Goal: Information Seeking & Learning: Check status

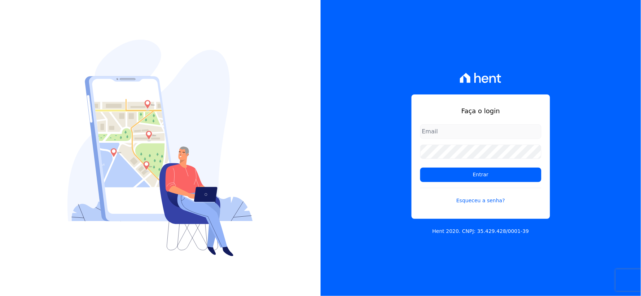
click at [457, 132] on input "email" at bounding box center [480, 131] width 121 height 14
type input "rh@cesariengenharia.com.br"
click at [323, 153] on div "Faça o login rh@cesariengenharia.com.br Entrar Esqueceu a senha? Hent 2020. CNP…" at bounding box center [481, 148] width 321 height 296
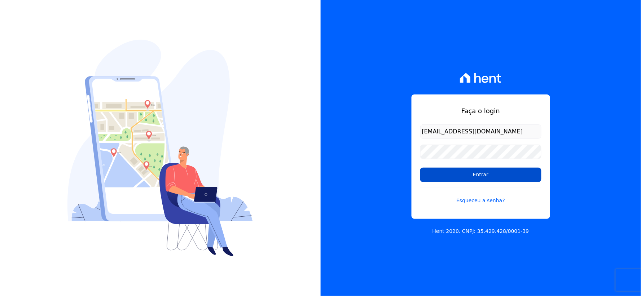
click at [434, 176] on input "Entrar" at bounding box center [480, 175] width 121 height 14
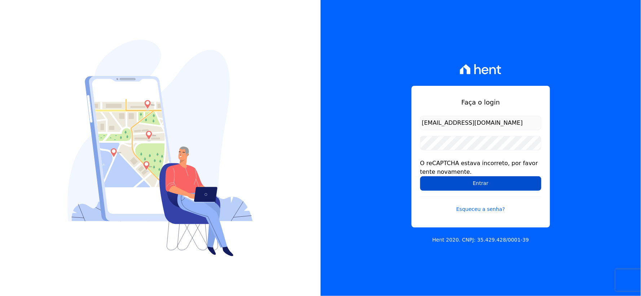
click at [437, 183] on input "Entrar" at bounding box center [480, 183] width 121 height 14
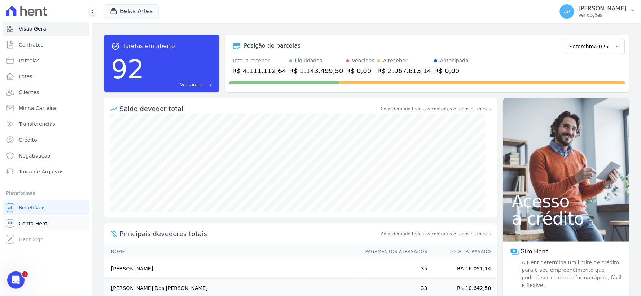
click at [27, 217] on link "Conta Hent" at bounding box center [46, 223] width 86 height 14
click at [22, 223] on span "Conta Hent" at bounding box center [33, 223] width 29 height 7
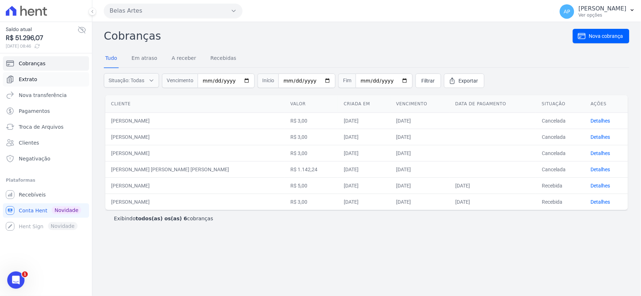
click at [26, 76] on span "Extrato" at bounding box center [28, 79] width 18 height 7
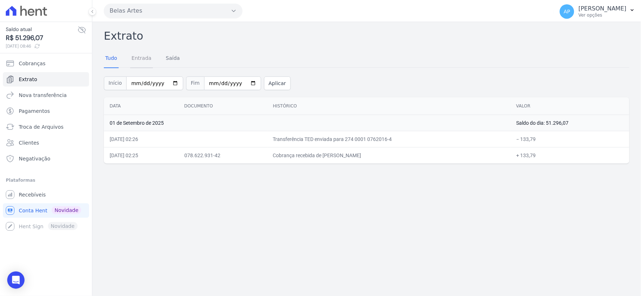
click at [138, 57] on link "Entrada" at bounding box center [141, 58] width 23 height 19
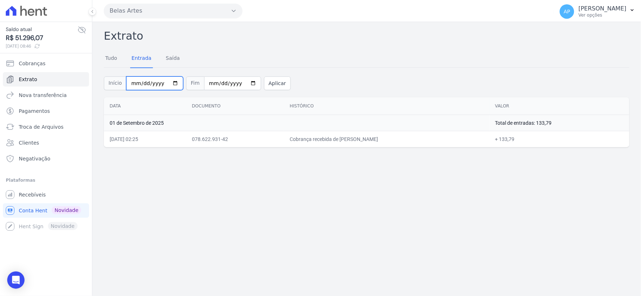
click at [128, 82] on input "2025-09-01" at bounding box center [154, 83] width 57 height 14
click at [39, 191] on span "Recebíveis" at bounding box center [32, 194] width 27 height 7
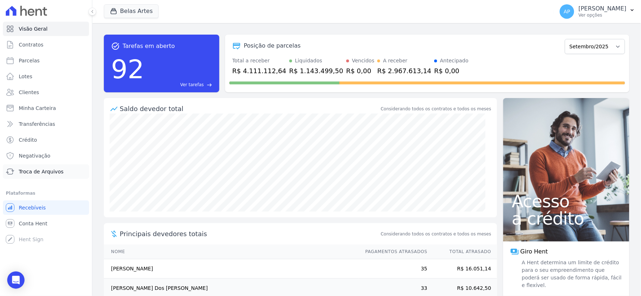
click at [44, 170] on span "Troca de Arquivos" at bounding box center [41, 171] width 45 height 7
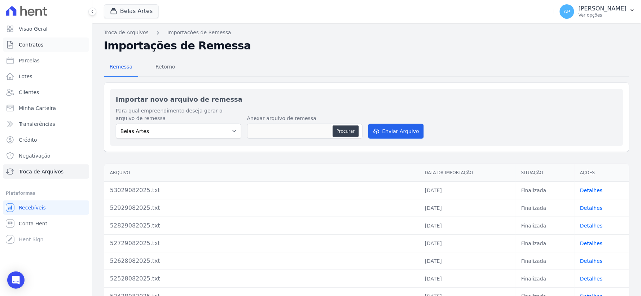
click at [23, 44] on span "Contratos" at bounding box center [31, 44] width 25 height 7
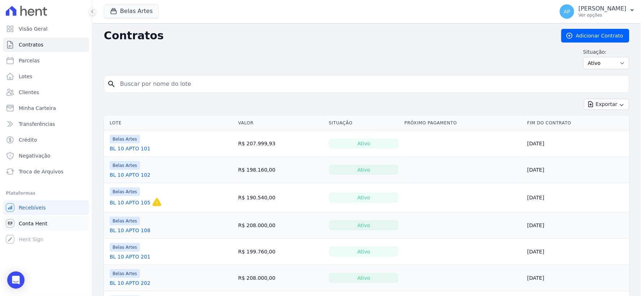
click at [37, 225] on span "Conta Hent" at bounding box center [33, 223] width 29 height 7
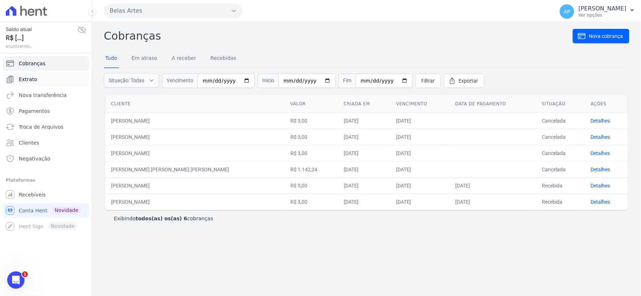
click at [35, 79] on link "Extrato" at bounding box center [46, 79] width 86 height 14
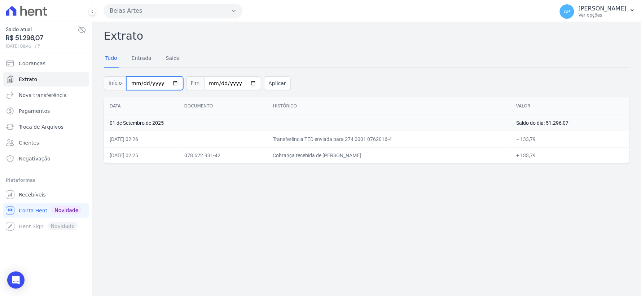
click at [135, 82] on input "2025-09-01" at bounding box center [154, 83] width 57 height 14
type input "2025-09-01"
type input "0008-01-01"
click at [143, 81] on input "date" at bounding box center [154, 83] width 57 height 14
type input "[DATE]"
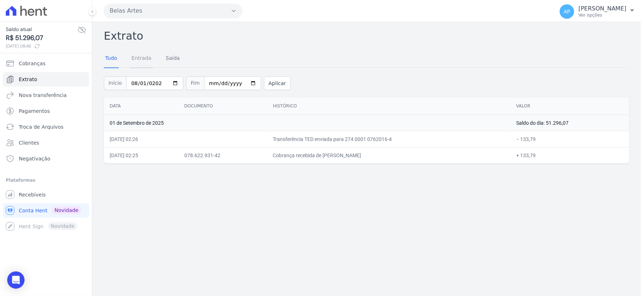
click at [143, 55] on link "Entrada" at bounding box center [141, 58] width 23 height 19
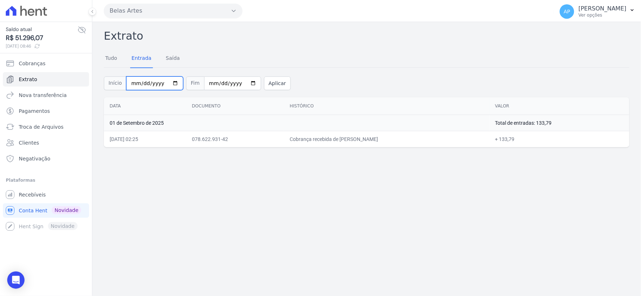
click at [133, 83] on input "2025-09-01" at bounding box center [154, 83] width 57 height 14
type input "2025-09-01"
type input "0008-01-01"
click at [141, 82] on input "0008-01-01" at bounding box center [154, 83] width 57 height 14
type input "[DATE]"
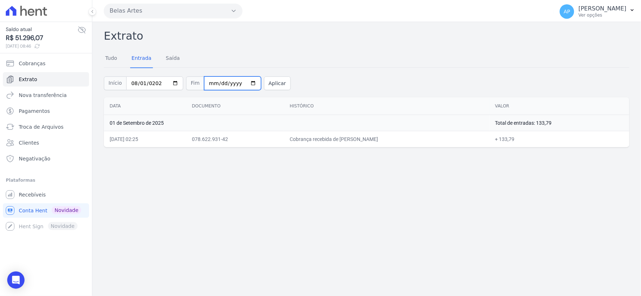
click at [205, 81] on input "2025-09-01" at bounding box center [232, 83] width 57 height 14
type input "2025-09-03"
type input "[DATE]"
click at [264, 83] on button "Aplicar" at bounding box center [277, 83] width 27 height 14
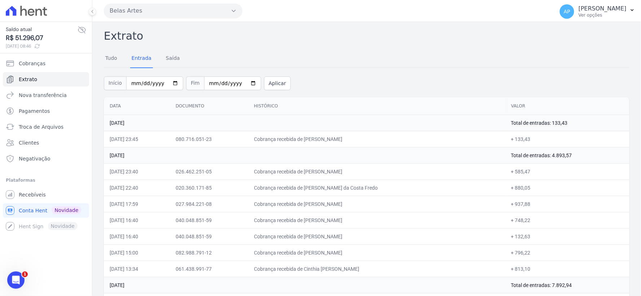
click at [376, 86] on div "Início 2025-08-01 Fim 2025-08-31 Aplicar" at bounding box center [367, 82] width 526 height 30
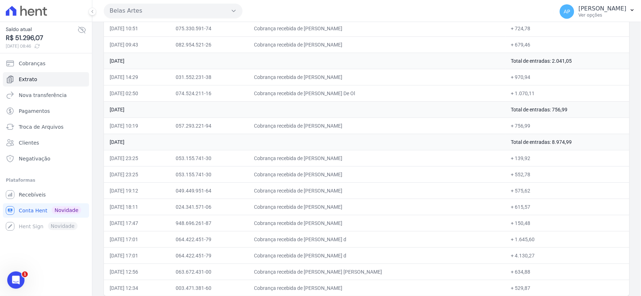
scroll to position [6935, 0]
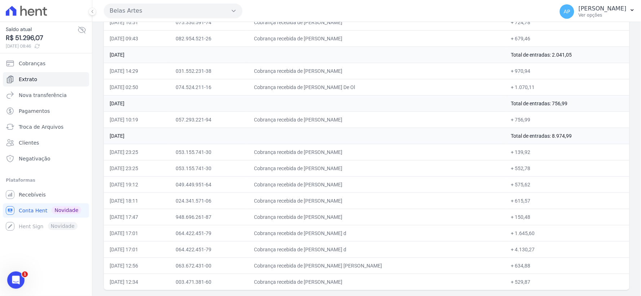
drag, startPoint x: 542, startPoint y: 135, endPoint x: 575, endPoint y: 141, distance: 33.3
click at [575, 141] on td "Total de entradas: 8.974,99" at bounding box center [567, 136] width 124 height 16
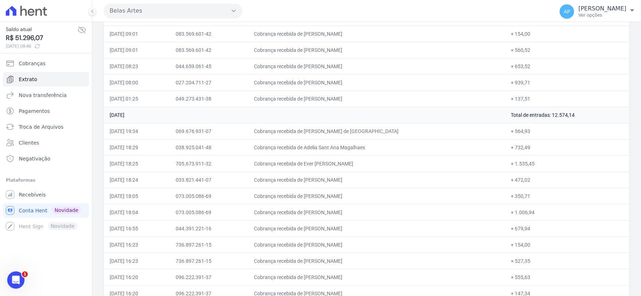
scroll to position [6494, 0]
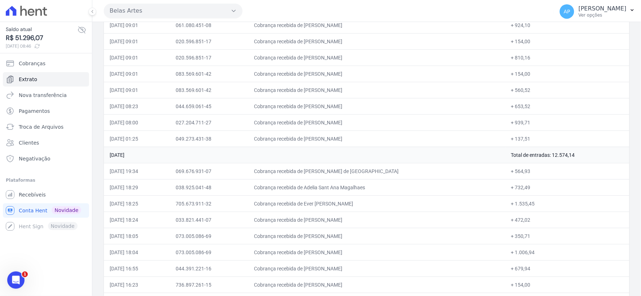
drag, startPoint x: 540, startPoint y: 170, endPoint x: 592, endPoint y: 170, distance: 52.3
click at [592, 163] on td "Total de entradas: 12.574,14" at bounding box center [567, 155] width 124 height 16
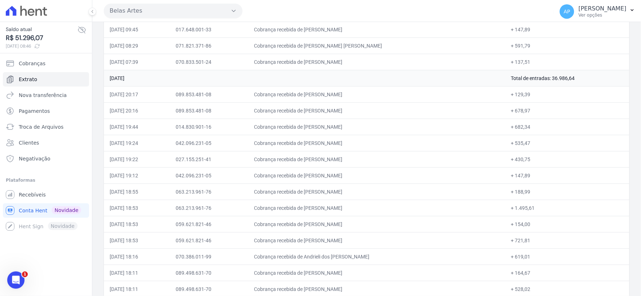
scroll to position [5492, 0]
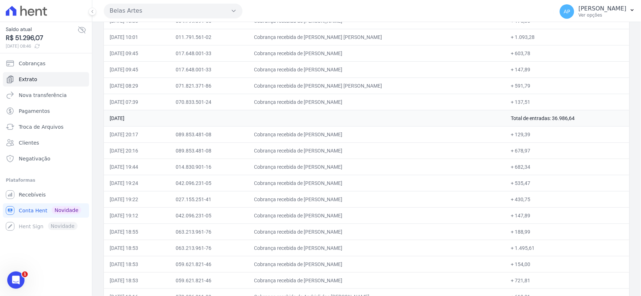
drag, startPoint x: 540, startPoint y: 130, endPoint x: 577, endPoint y: 135, distance: 37.5
click at [577, 126] on td "Total de entradas: 36.986,64" at bounding box center [567, 118] width 124 height 16
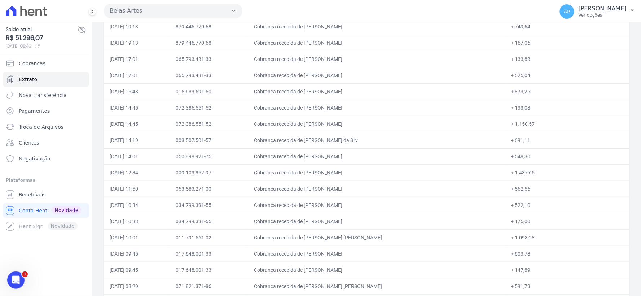
scroll to position [5211, 0]
drag, startPoint x: 536, startPoint y: 69, endPoint x: 593, endPoint y: 69, distance: 56.6
click at [593, 66] on td "Total de entradas: 11.226,53" at bounding box center [567, 58] width 124 height 16
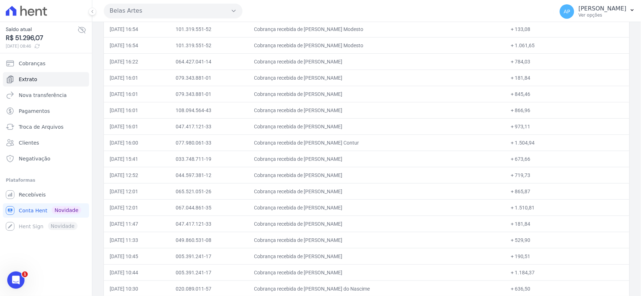
scroll to position [4810, 0]
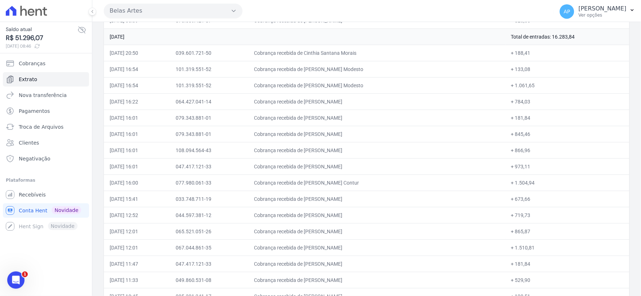
drag, startPoint x: 532, startPoint y: 48, endPoint x: 575, endPoint y: 49, distance: 43.7
click at [575, 45] on td "Total de entradas: 16.283,84" at bounding box center [567, 37] width 124 height 16
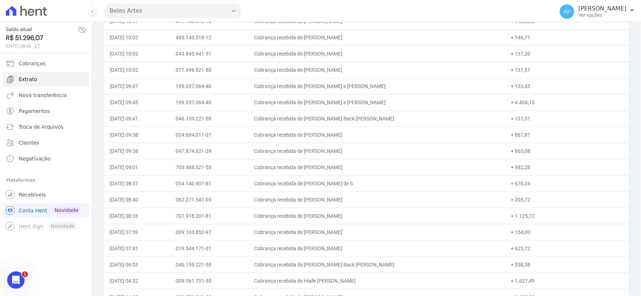
scroll to position [4289, 0]
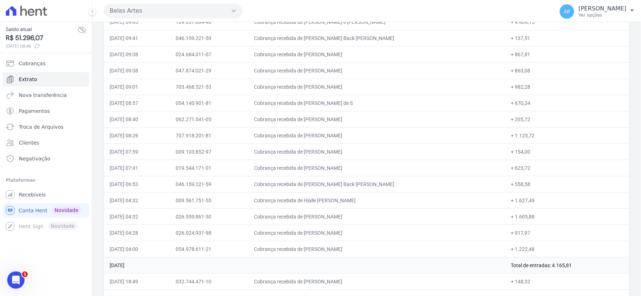
click at [248, 160] on td "009.103.852-97" at bounding box center [209, 152] width 78 height 16
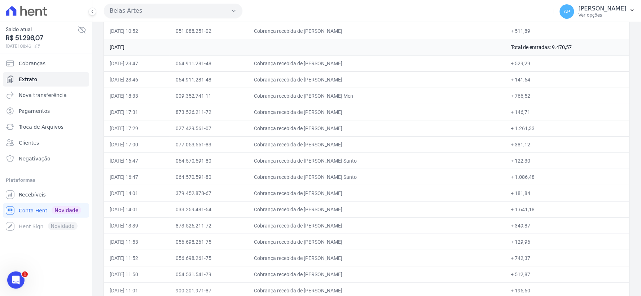
scroll to position [3007, 0]
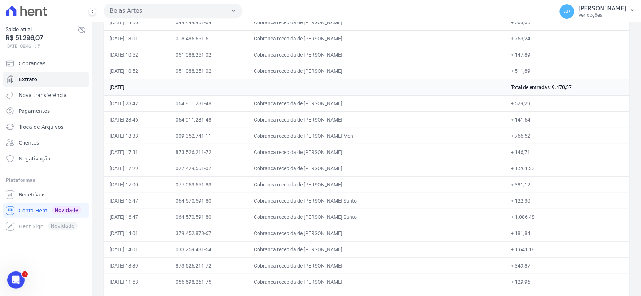
drag, startPoint x: 525, startPoint y: 92, endPoint x: 575, endPoint y: 98, distance: 51.2
click at [575, 95] on td "Total de entradas: 9.470,57" at bounding box center [567, 87] width 124 height 16
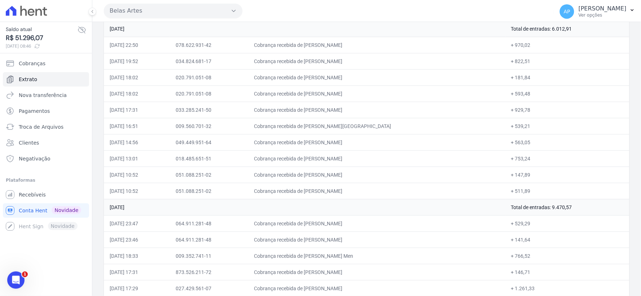
scroll to position [2846, 0]
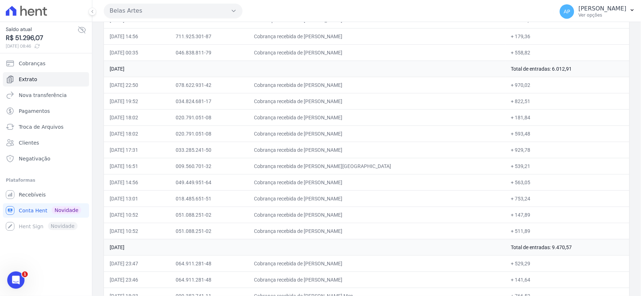
drag, startPoint x: 532, startPoint y: 77, endPoint x: 570, endPoint y: 78, distance: 38.6
click at [570, 77] on td "Total de entradas: 6.012,91" at bounding box center [567, 69] width 124 height 16
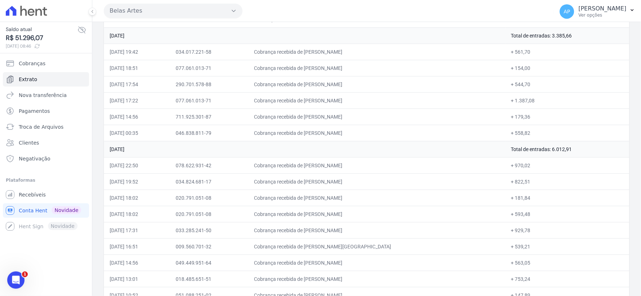
scroll to position [2726, 0]
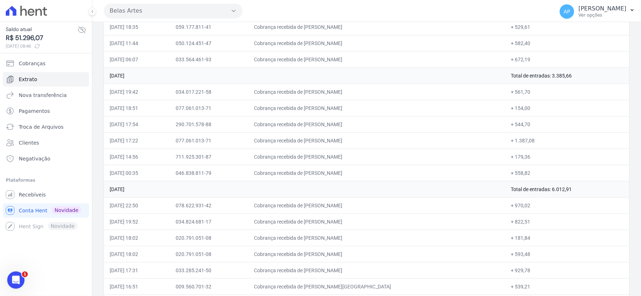
drag, startPoint x: 540, startPoint y: 80, endPoint x: 566, endPoint y: 82, distance: 26.0
click at [566, 82] on td "Total de entradas: 3.385,66" at bounding box center [567, 75] width 124 height 16
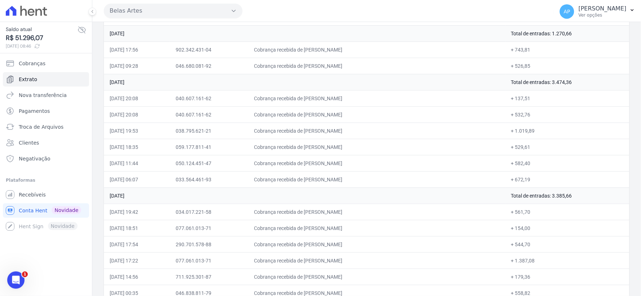
drag, startPoint x: 549, startPoint y: 88, endPoint x: 566, endPoint y: 88, distance: 17.3
click at [566, 88] on td "Total de entradas: 3.474,36" at bounding box center [567, 82] width 124 height 16
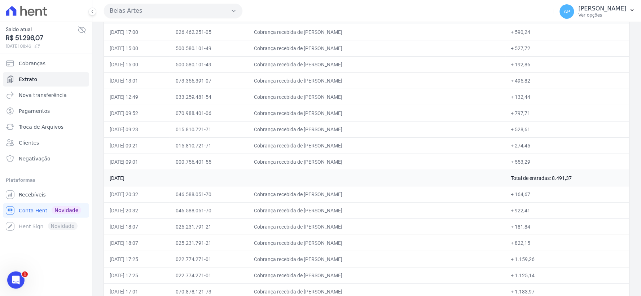
scroll to position [1884, 0]
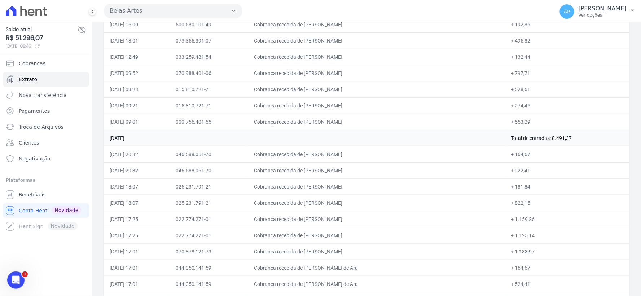
drag, startPoint x: 514, startPoint y: 146, endPoint x: 566, endPoint y: 150, distance: 52.1
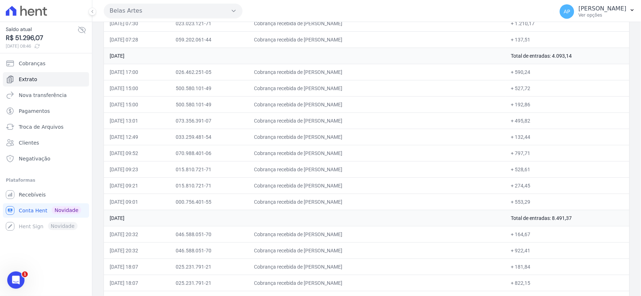
scroll to position [1764, 0]
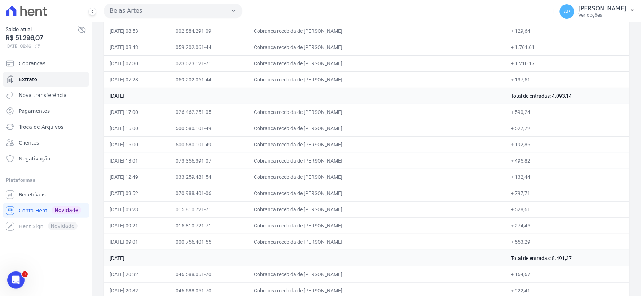
drag, startPoint x: 525, startPoint y: 98, endPoint x: 571, endPoint y: 102, distance: 46.7
click at [571, 102] on td "Total de entradas: 4.093,14" at bounding box center [567, 96] width 124 height 16
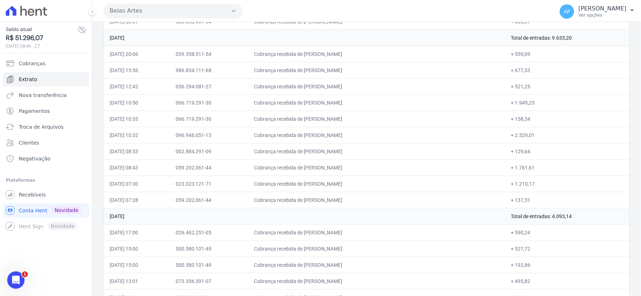
drag, startPoint x: 536, startPoint y: 43, endPoint x: 580, endPoint y: 42, distance: 44.0
click at [580, 42] on td "Total de entradas: 9.633,20" at bounding box center [567, 38] width 124 height 16
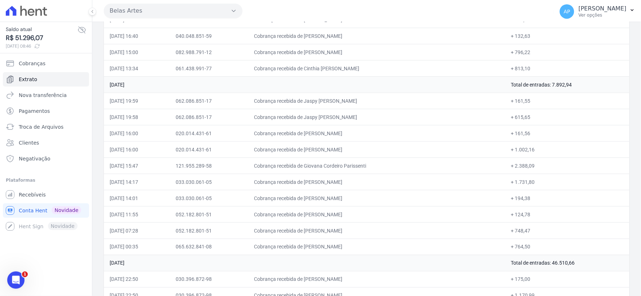
scroll to position [161, 0]
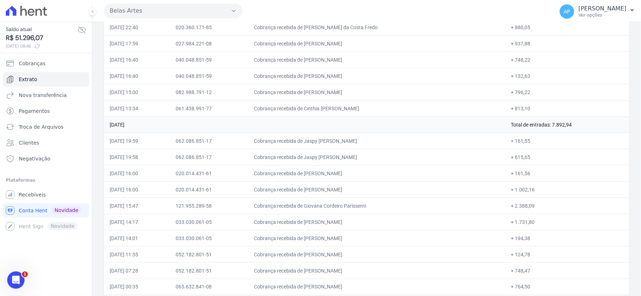
click at [551, 123] on td "Total de entradas: 7.892,94" at bounding box center [567, 125] width 124 height 16
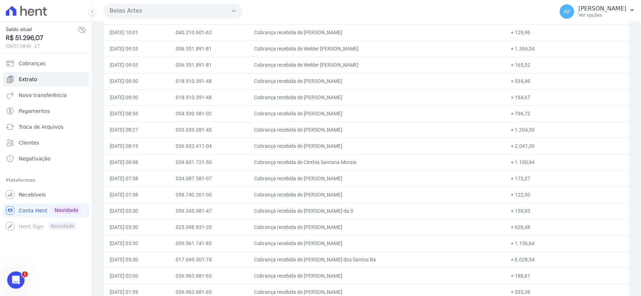
scroll to position [1083, 0]
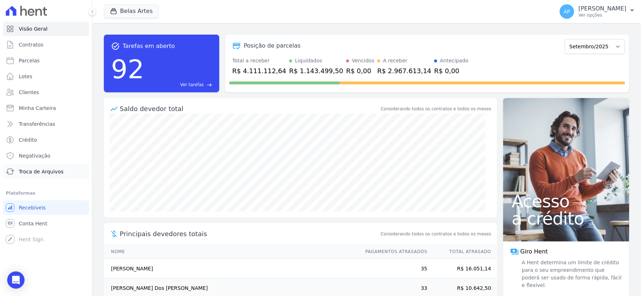
click at [49, 167] on link "Troca de Arquivos" at bounding box center [46, 172] width 86 height 14
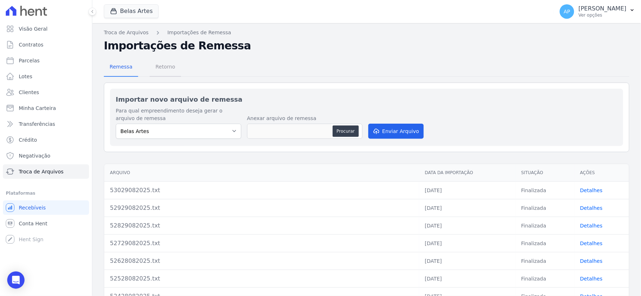
click at [162, 71] on span "Retorno" at bounding box center [165, 67] width 29 height 14
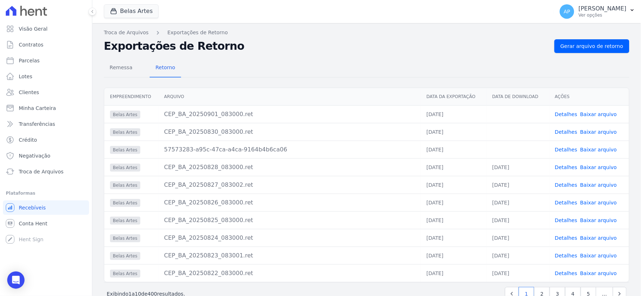
click at [586, 152] on link "Baixar arquivo" at bounding box center [598, 150] width 37 height 6
click at [588, 150] on link "Baixar arquivo" at bounding box center [598, 150] width 37 height 6
click at [588, 132] on link "Baixar arquivo" at bounding box center [598, 132] width 37 height 6
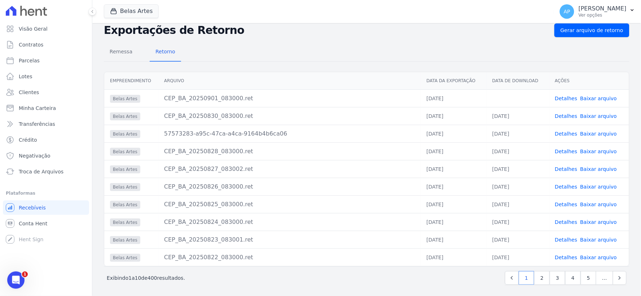
click at [601, 131] on link "Baixar arquivo" at bounding box center [598, 134] width 37 height 6
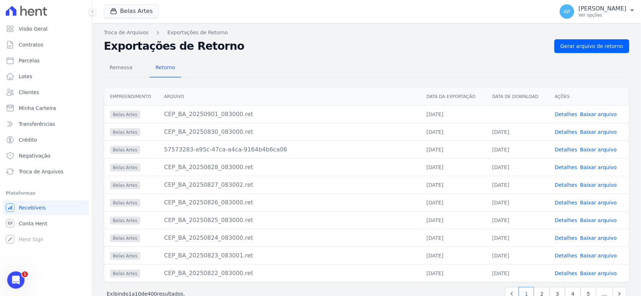
click at [600, 114] on link "Baixar arquivo" at bounding box center [598, 114] width 37 height 6
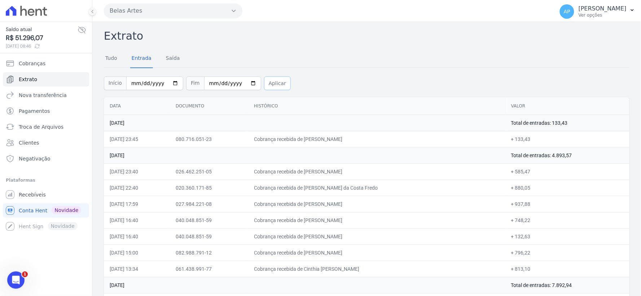
click at [264, 83] on button "Aplicar" at bounding box center [277, 83] width 27 height 14
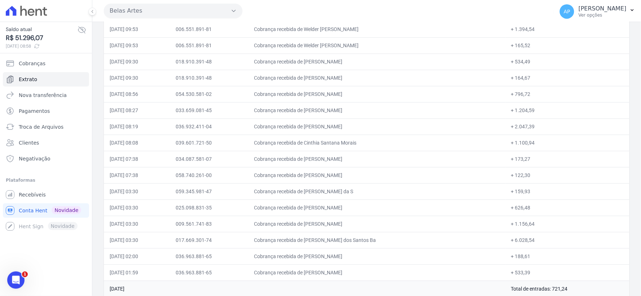
scroll to position [6935, 0]
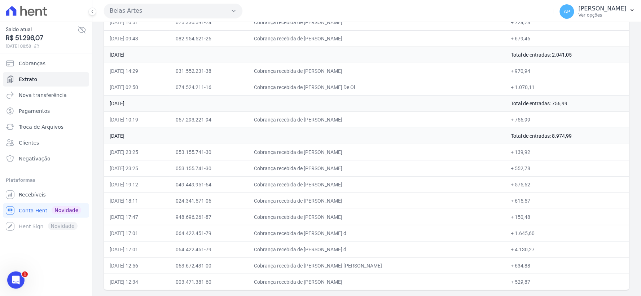
drag, startPoint x: 512, startPoint y: 140, endPoint x: 579, endPoint y: 142, distance: 67.5
click at [579, 142] on td "Total de entradas: 8.974,99" at bounding box center [567, 136] width 124 height 16
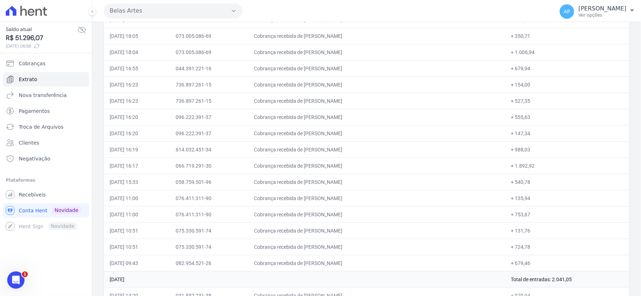
scroll to position [6534, 0]
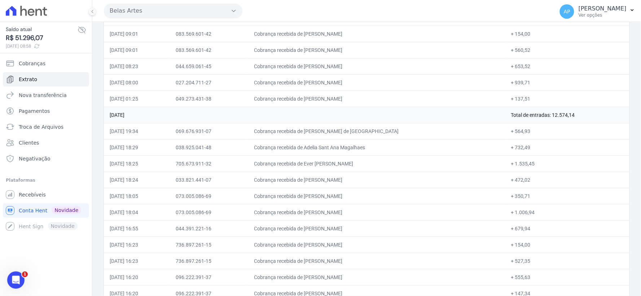
drag, startPoint x: 527, startPoint y: 125, endPoint x: 589, endPoint y: 131, distance: 62.0
click at [589, 123] on td "Total de entradas: 12.574,14" at bounding box center [567, 115] width 124 height 16
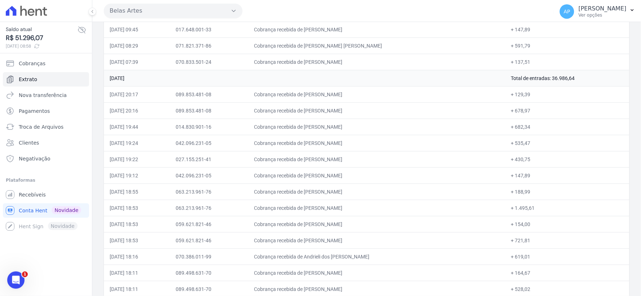
scroll to position [5572, 0]
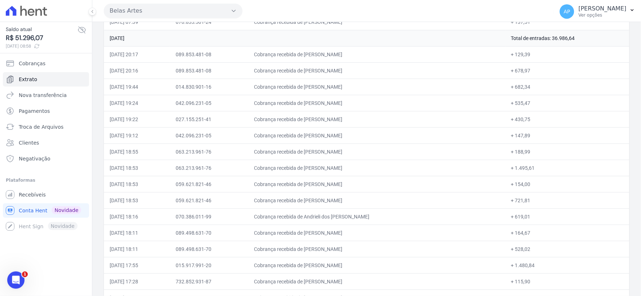
drag, startPoint x: 531, startPoint y: 48, endPoint x: 590, endPoint y: 56, distance: 60.0
click at [590, 46] on td "Total de entradas: 36.986,64" at bounding box center [567, 38] width 124 height 16
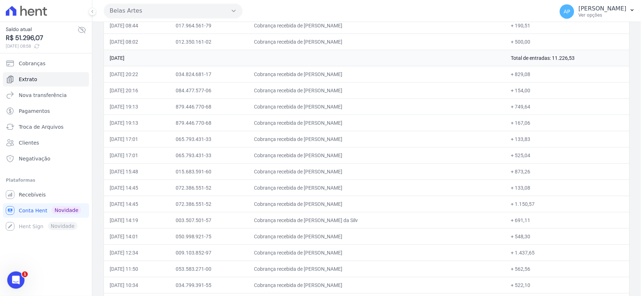
scroll to position [5171, 0]
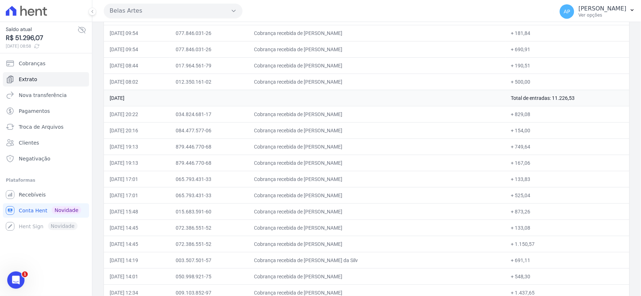
drag, startPoint x: 512, startPoint y: 109, endPoint x: 586, endPoint y: 110, distance: 74.0
click at [586, 106] on td "Total de entradas: 11.226,53" at bounding box center [567, 98] width 124 height 16
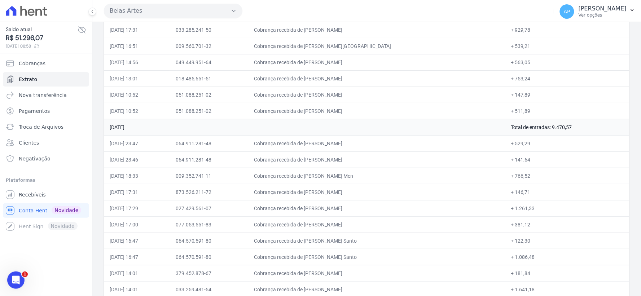
scroll to position [3007, 0]
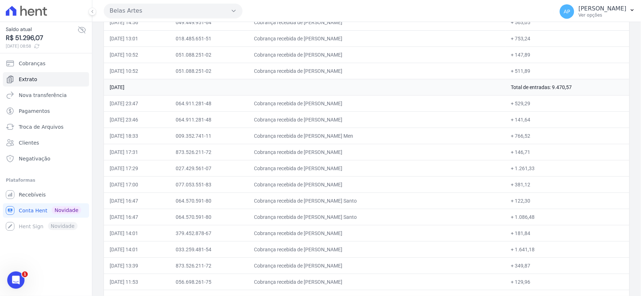
drag, startPoint x: 504, startPoint y: 96, endPoint x: 565, endPoint y: 96, distance: 61.0
click at [565, 95] on td "Total de entradas: 9.470,57" at bounding box center [567, 87] width 124 height 16
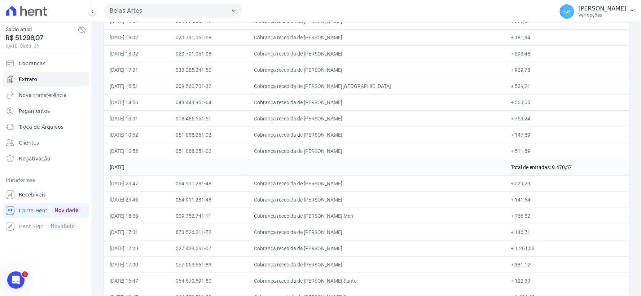
scroll to position [2886, 0]
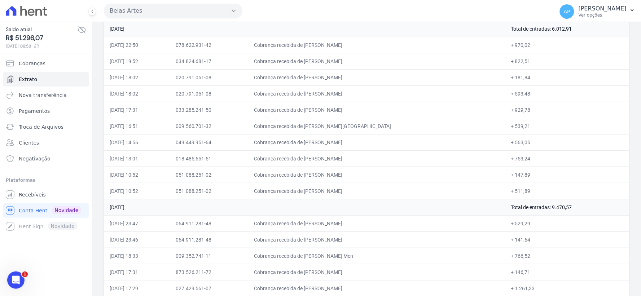
drag, startPoint x: 540, startPoint y: 31, endPoint x: 577, endPoint y: 38, distance: 36.7
click at [577, 37] on td "Total de entradas: 6.012,91" at bounding box center [567, 29] width 124 height 16
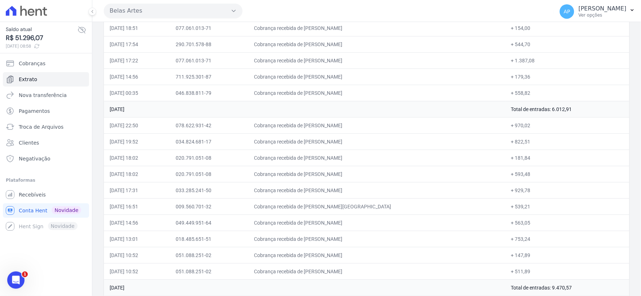
scroll to position [2726, 0]
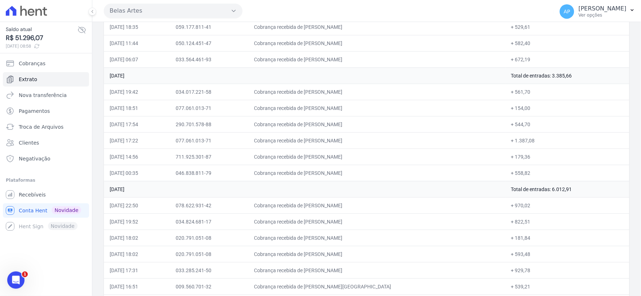
drag, startPoint x: 538, startPoint y: 85, endPoint x: 569, endPoint y: 84, distance: 31.0
click at [569, 84] on td "Total de entradas: 3.385,66" at bounding box center [567, 75] width 124 height 16
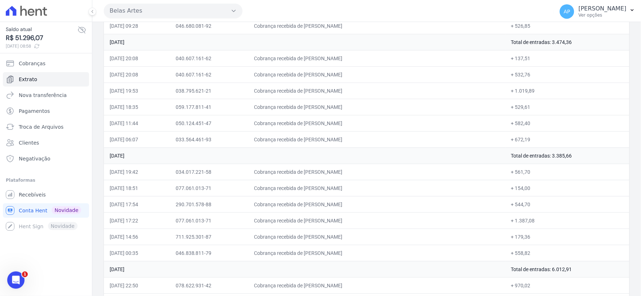
scroll to position [2606, 0]
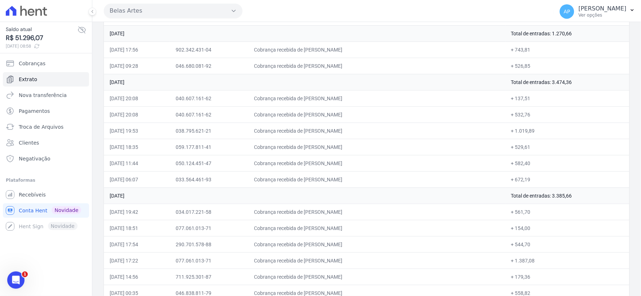
drag, startPoint x: 538, startPoint y: 89, endPoint x: 571, endPoint y: 88, distance: 32.8
click at [571, 88] on td "Total de entradas: 3.474,36" at bounding box center [567, 82] width 124 height 16
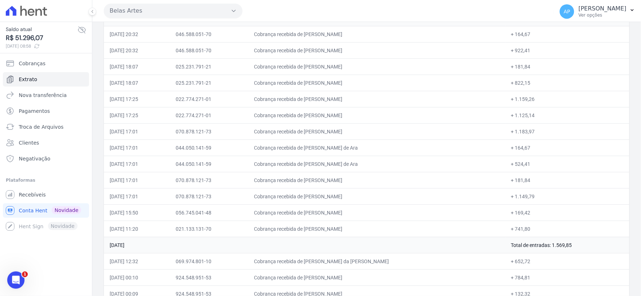
scroll to position [1884, 0]
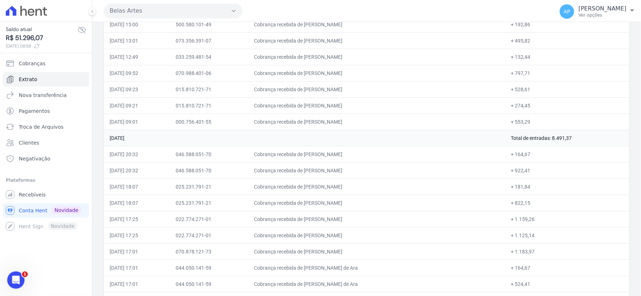
drag, startPoint x: 492, startPoint y: 143, endPoint x: 595, endPoint y: 143, distance: 102.8
click at [595, 143] on tr "20 de Agosto de 2025 Total de entradas: 8.491,37" at bounding box center [367, 138] width 526 height 16
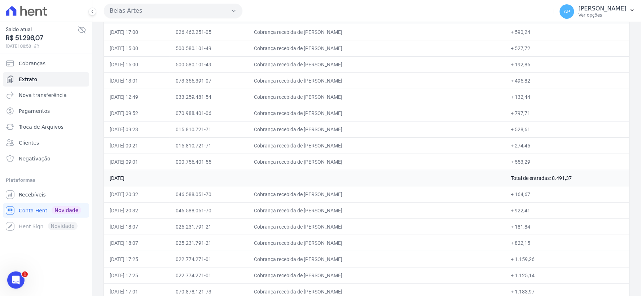
scroll to position [1764, 0]
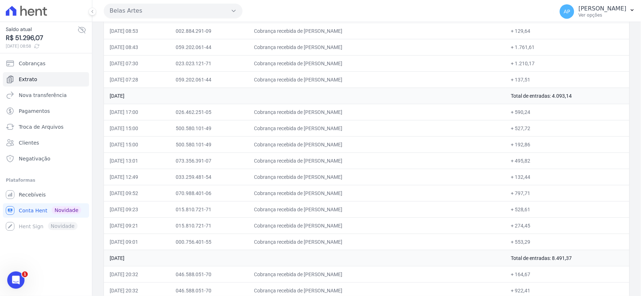
drag, startPoint x: 522, startPoint y: 98, endPoint x: 595, endPoint y: 102, distance: 72.6
click at [595, 102] on td "Total de entradas: 4.093,14" at bounding box center [567, 96] width 124 height 16
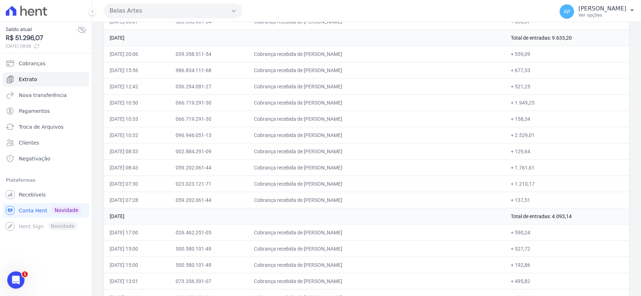
scroll to position [1564, 0]
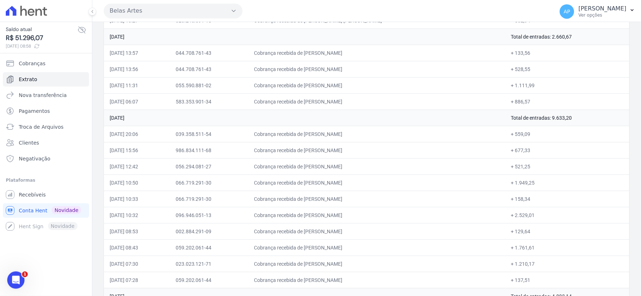
drag, startPoint x: 536, startPoint y: 123, endPoint x: 561, endPoint y: 123, distance: 24.9
click at [561, 123] on td "Total de entradas: 9.633,20" at bounding box center [567, 118] width 124 height 16
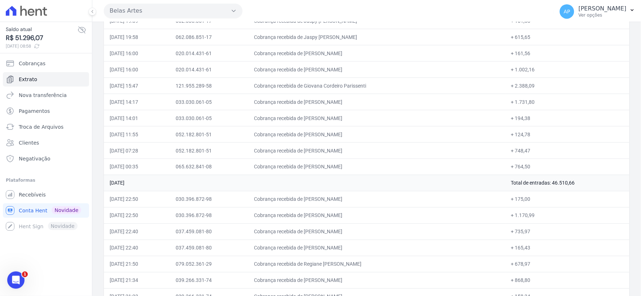
scroll to position [241, 0]
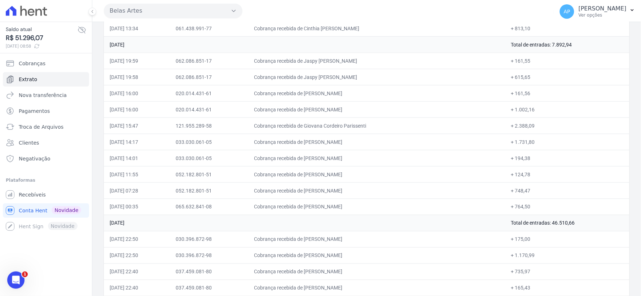
drag, startPoint x: 521, startPoint y: 45, endPoint x: 606, endPoint y: 48, distance: 85.9
click at [608, 47] on td "Total de entradas: 7.892,94" at bounding box center [567, 44] width 124 height 16
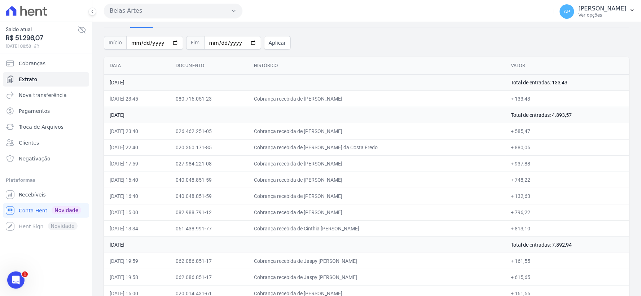
scroll to position [0, 0]
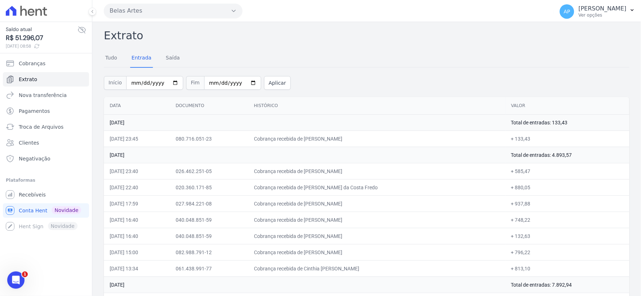
drag, startPoint x: 377, startPoint y: 139, endPoint x: 325, endPoint y: 138, distance: 52.0
click at [325, 138] on td "Cobrança recebida de Erica da Silva Miranda" at bounding box center [376, 139] width 257 height 16
copy td "Erica da Silva Miranda"
click at [114, 56] on link "Tudo" at bounding box center [111, 58] width 15 height 19
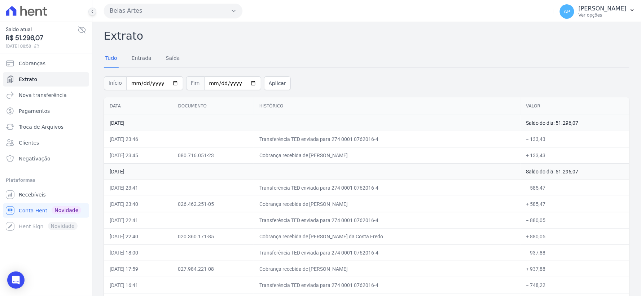
click at [93, 12] on icon at bounding box center [92, 11] width 4 height 4
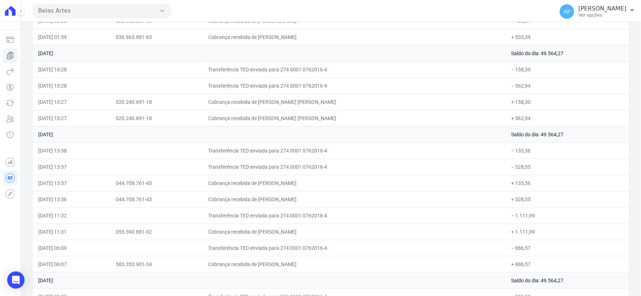
scroll to position [2886, 0]
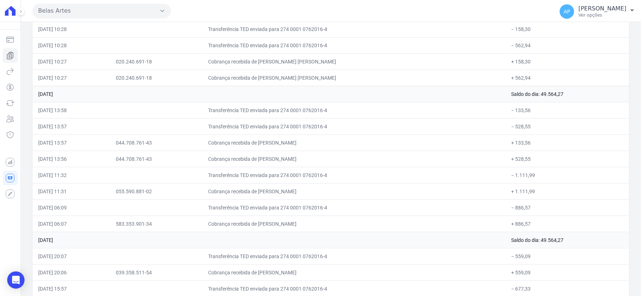
drag, startPoint x: 33, startPoint y: 244, endPoint x: 574, endPoint y: 250, distance: 541.2
click at [578, 248] on tr "22 de Agosto de 2025 Saldo do dia: 49.564,27" at bounding box center [330, 240] width 597 height 16
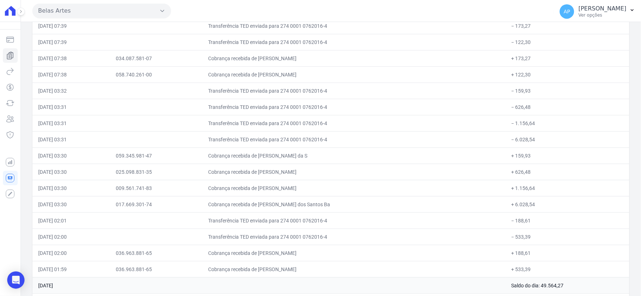
scroll to position [2613, 0]
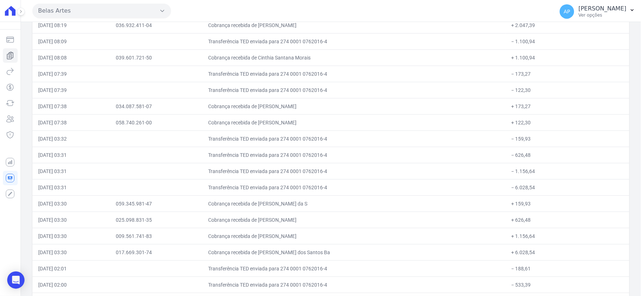
scroll to position [2563, 0]
drag, startPoint x: 35, startPoint y: 28, endPoint x: 535, endPoint y: 33, distance: 499.3
click at [535, 33] on tr "25/08/2025, 08:19 036.932.411-04 Cobrança recebida de Pedro Felipe Marques Lour…" at bounding box center [330, 27] width 597 height 16
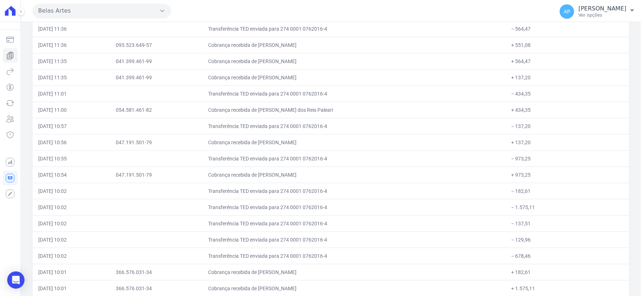
scroll to position [2026, 0]
drag, startPoint x: 38, startPoint y: 32, endPoint x: 531, endPoint y: 33, distance: 493.2
click at [531, 33] on tr "25/08/2025, 11:36 Transferência TED enviada para 274 0001 0762016-4 − 564,47" at bounding box center [330, 29] width 597 height 16
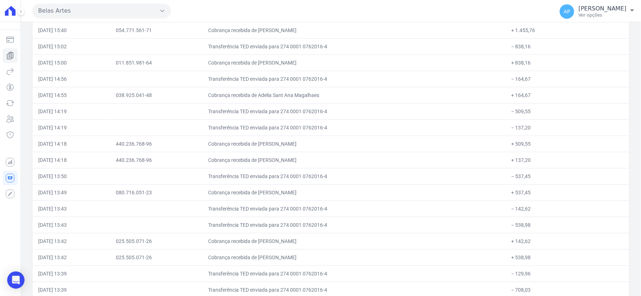
scroll to position [1489, 0]
drag, startPoint x: 36, startPoint y: 32, endPoint x: 488, endPoint y: 124, distance: 460.5
click at [543, 38] on tr "25/08/2025, 15:40 054.771.561-71 Cobrança recebida de Francielle Floriano Silva…" at bounding box center [330, 30] width 597 height 16
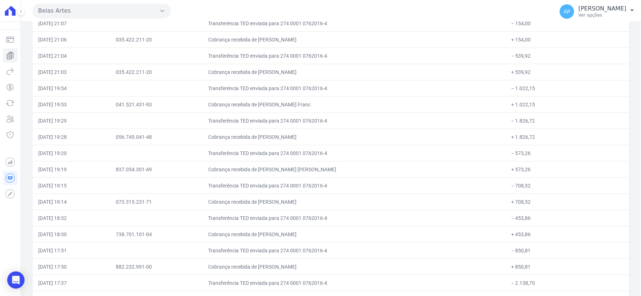
scroll to position [960, 0]
drag, startPoint x: 38, startPoint y: 40, endPoint x: 548, endPoint y: 39, distance: 510.5
click at [548, 39] on tr "25/08/2025, 21:06 035.422.211-20 Cobrança recebida de Allana Oliveira Araujo + …" at bounding box center [330, 39] width 597 height 16
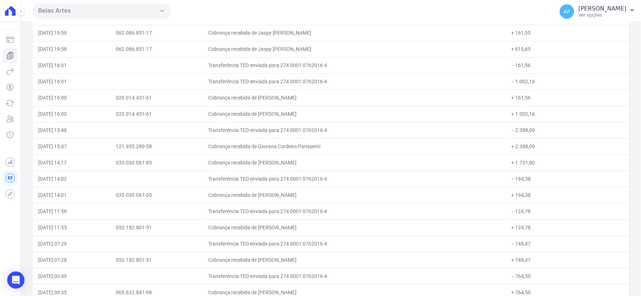
scroll to position [431, 0]
drag, startPoint x: 37, startPoint y: 34, endPoint x: 526, endPoint y: 38, distance: 489.2
click at [526, 38] on tr "26/08/2025, 19:59 062.086.851-17 Cobrança recebida de Jaspy Elenice da Silva Al…" at bounding box center [330, 33] width 597 height 16
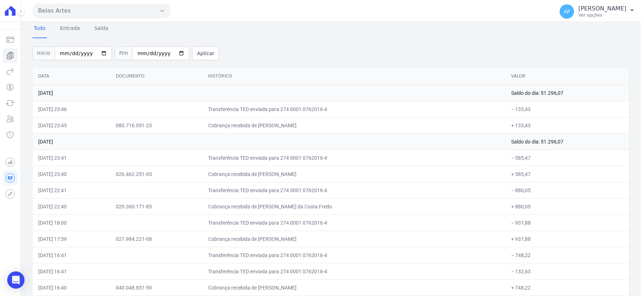
scroll to position [0, 0]
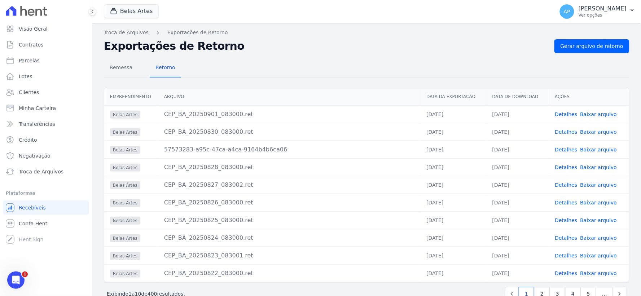
click at [593, 151] on link "Baixar arquivo" at bounding box center [598, 150] width 37 height 6
